Goal: Task Accomplishment & Management: Manage account settings

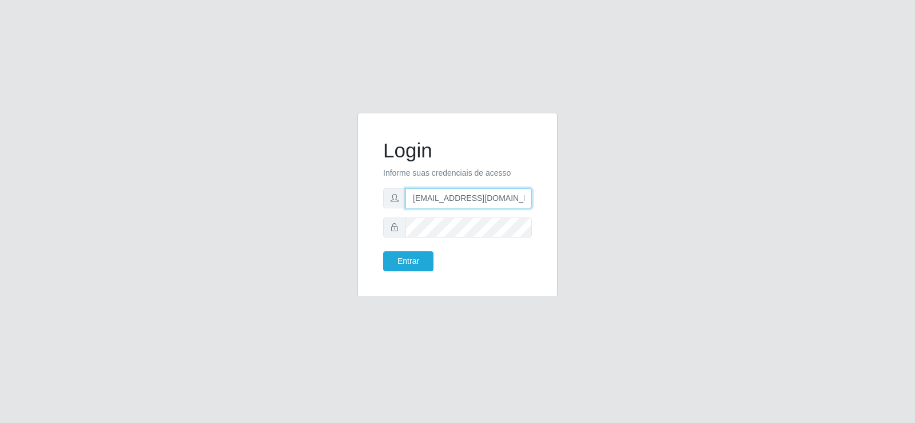
drag, startPoint x: 483, startPoint y: 196, endPoint x: 293, endPoint y: 215, distance: 190.8
click at [293, 215] on div "Login Informe suas credenciais de acesso [EMAIL_ADDRESS][DOMAIN_NAME] Entrar" at bounding box center [458, 212] width 652 height 198
type input "[EMAIL_ADDRESS][DOMAIN_NAME]"
drag, startPoint x: 492, startPoint y: 214, endPoint x: 143, endPoint y: 141, distance: 356.3
click at [143, 141] on div "Login Informe suas credenciais de acesso [EMAIL_ADDRESS][DOMAIN_NAME] Entrar" at bounding box center [458, 212] width 652 height 198
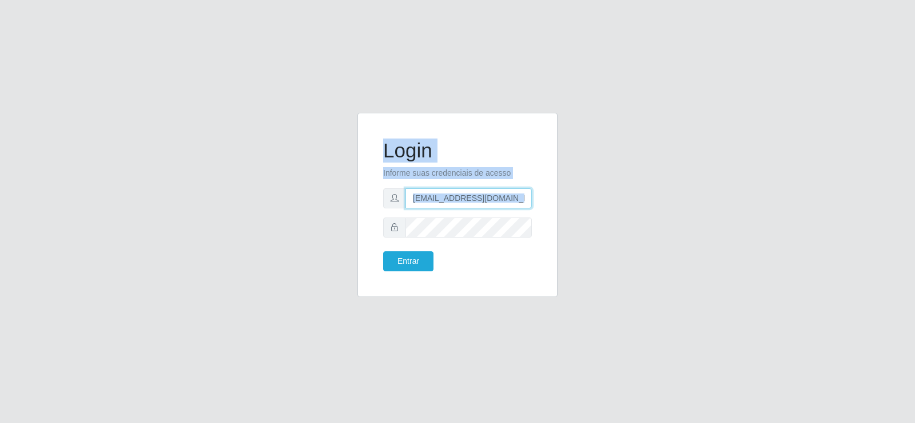
click at [471, 197] on input "[EMAIL_ADDRESS][DOMAIN_NAME]" at bounding box center [468, 198] width 126 height 20
click at [474, 197] on input "[EMAIL_ADDRESS][DOMAIN_NAME]" at bounding box center [468, 198] width 126 height 20
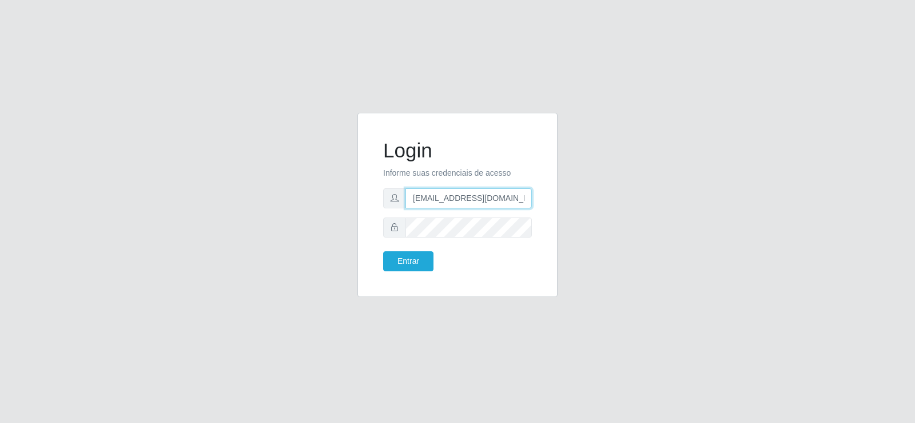
drag, startPoint x: 474, startPoint y: 197, endPoint x: 558, endPoint y: 172, distance: 87.2
click at [506, 193] on input "[EMAIL_ADDRESS][DOMAIN_NAME]" at bounding box center [468, 198] width 126 height 20
drag, startPoint x: 480, startPoint y: 208, endPoint x: 471, endPoint y: 202, distance: 11.3
click at [472, 206] on form "Login Informe suas credenciais de acesso [EMAIL_ADDRESS][DOMAIN_NAME] Entrar" at bounding box center [457, 204] width 149 height 133
drag, startPoint x: 402, startPoint y: 197, endPoint x: 381, endPoint y: 197, distance: 20.6
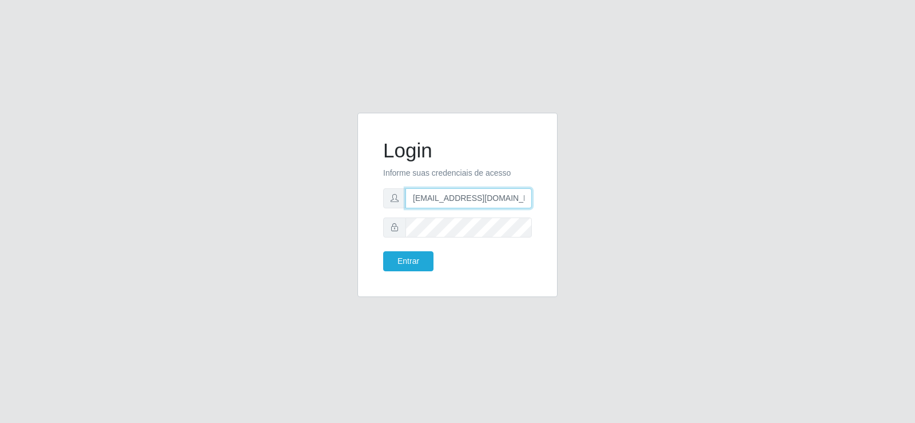
click at [381, 197] on div "Login Informe suas credenciais de acesso [EMAIL_ADDRESS][DOMAIN_NAME] Entrar" at bounding box center [458, 205] width 172 height 156
type input "[EMAIL_ADDRESS][DOMAIN_NAME]"
click at [404, 221] on div at bounding box center [457, 227] width 149 height 20
click at [413, 261] on button "Entrar" at bounding box center [408, 261] width 50 height 20
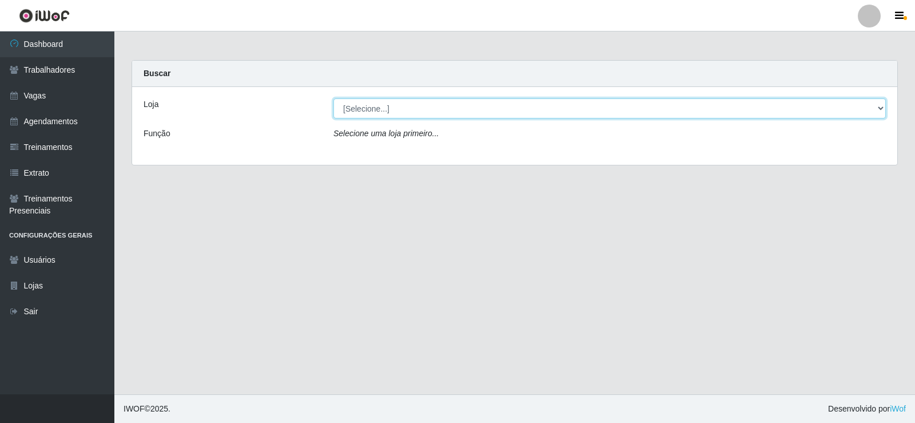
click at [388, 111] on select "[Selecione...] Supermercado Tadeu - [GEOGRAPHIC_DATA]" at bounding box center [609, 108] width 552 height 20
select select "195"
click at [333, 98] on select "[Selecione...] Supermercado Tadeu - [GEOGRAPHIC_DATA]" at bounding box center [609, 108] width 552 height 20
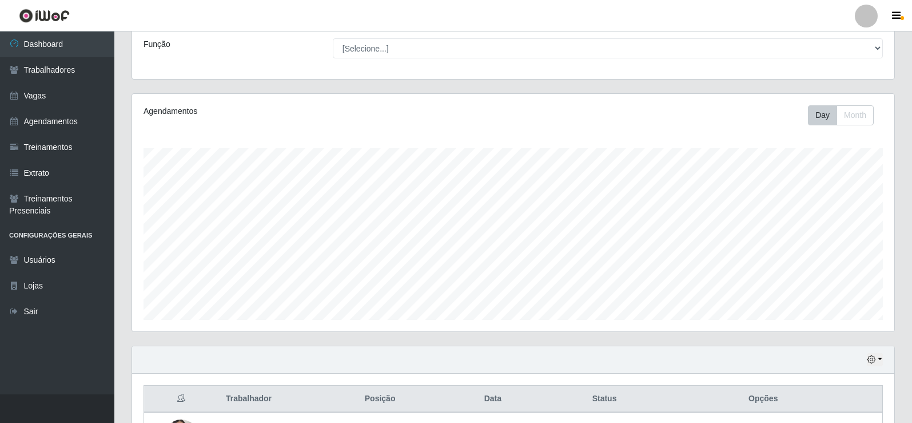
scroll to position [286, 0]
